Goal: Information Seeking & Learning: Learn about a topic

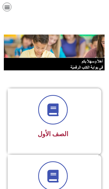
click at [8, 7] on icon "כפתור פתיחת תפריט" at bounding box center [7, 7] width 6 height 6
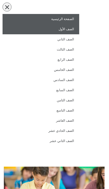
click at [66, 30] on link "الصف الأول" at bounding box center [41, 29] width 77 height 10
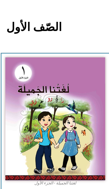
scroll to position [6, -1]
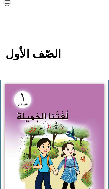
click at [77, 140] on img at bounding box center [55, 145] width 100 height 123
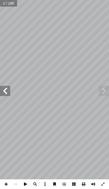
click at [4, 93] on span at bounding box center [5, 91] width 10 height 10
